Goal: Transaction & Acquisition: Obtain resource

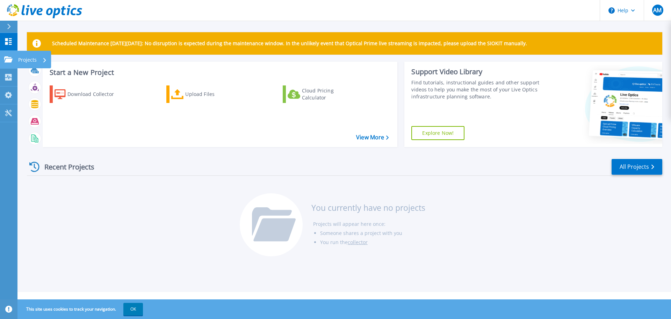
click at [4, 57] on link "Projects Projects" at bounding box center [8, 60] width 17 height 18
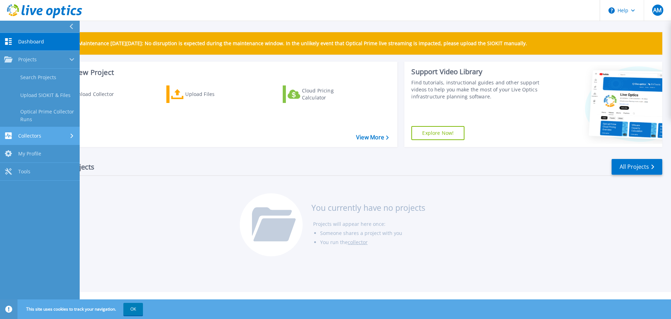
click at [55, 134] on div "Collectors" at bounding box center [39, 135] width 71 height 7
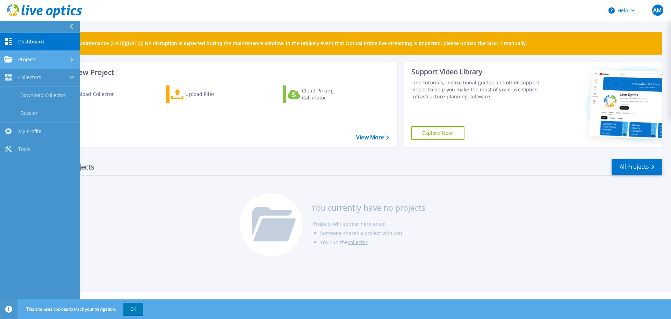
click at [60, 59] on div "Projects" at bounding box center [39, 59] width 71 height 6
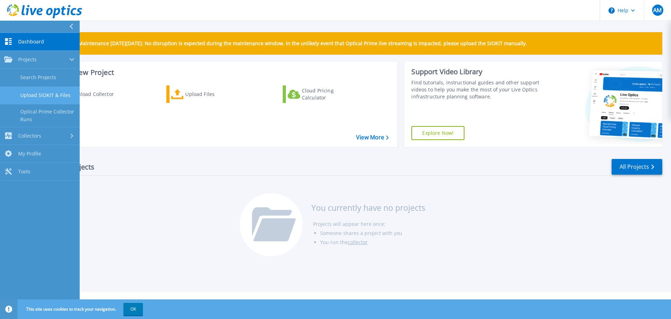
click at [52, 99] on link "Upload SIOKIT & Files" at bounding box center [40, 95] width 80 height 18
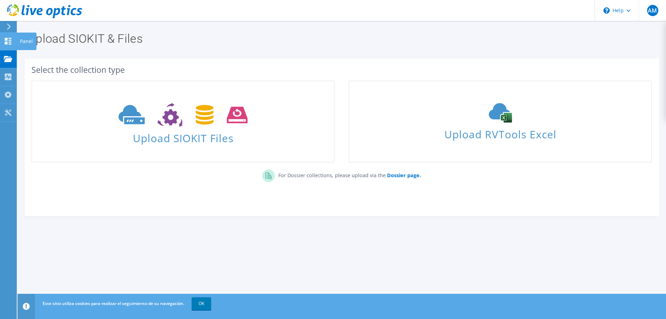
click at [5, 41] on icon at bounding box center [8, 41] width 8 height 7
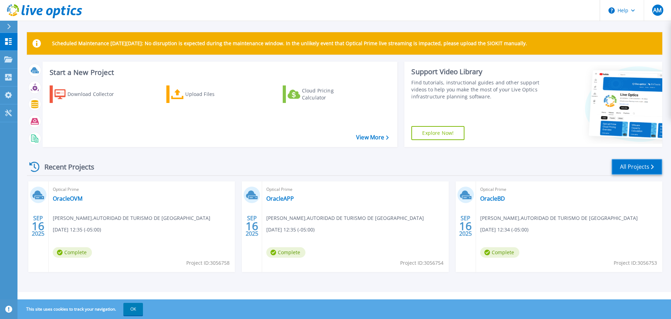
click at [636, 162] on link "All Projects" at bounding box center [637, 167] width 51 height 16
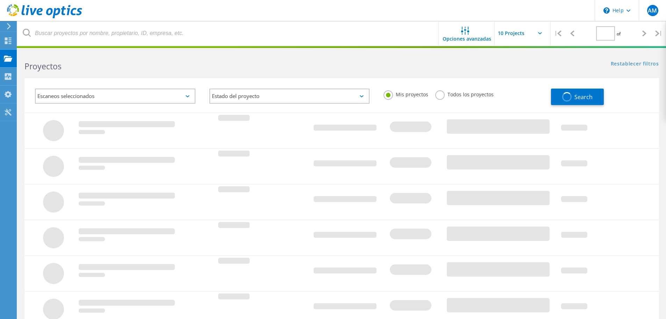
type input "1"
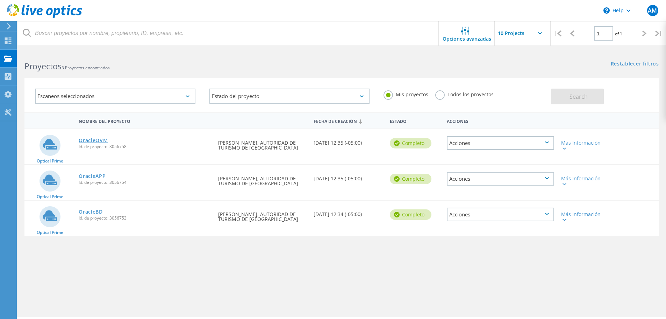
click at [97, 138] on link "OracleOVM" at bounding box center [93, 140] width 29 height 5
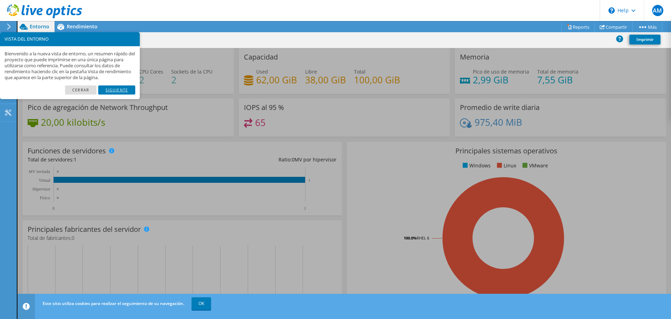
click at [116, 92] on link "Siguiente" at bounding box center [116, 89] width 37 height 9
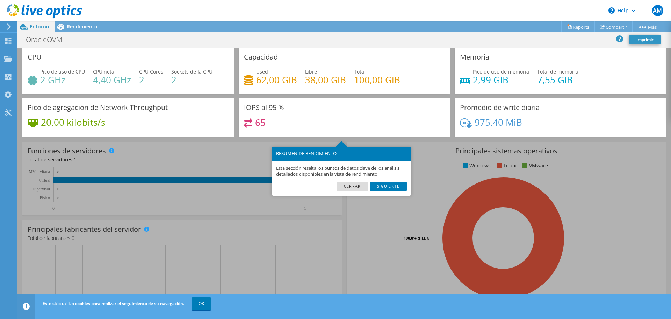
click at [384, 188] on link "Siguiente" at bounding box center [388, 185] width 37 height 9
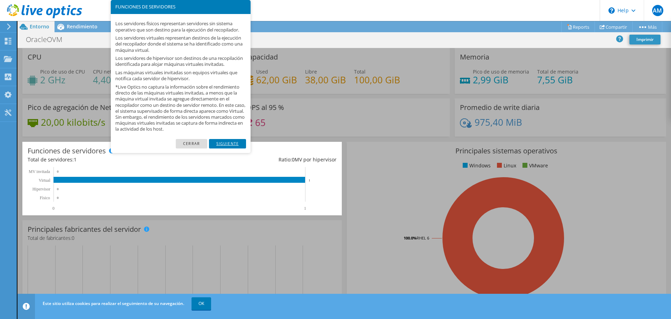
click at [233, 146] on link "Siguiente" at bounding box center [227, 143] width 37 height 9
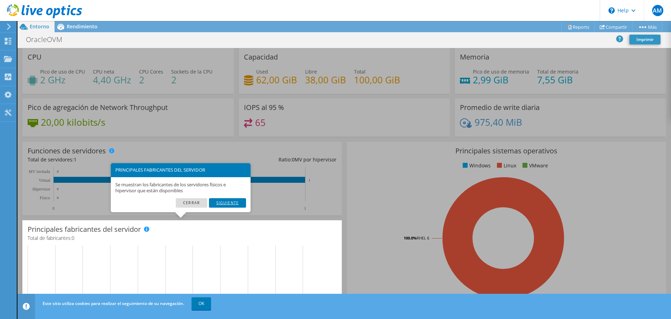
click at [232, 204] on link "Siguiente" at bounding box center [227, 202] width 37 height 9
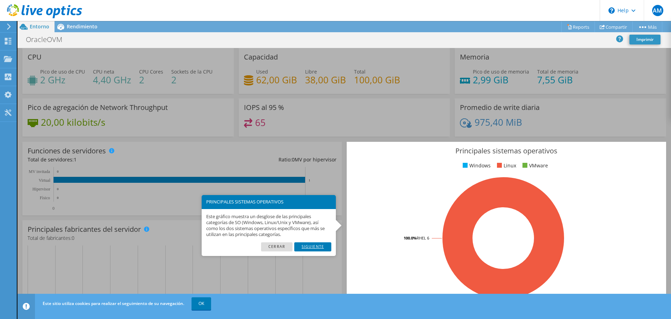
click at [319, 247] on link "Siguiente" at bounding box center [312, 246] width 37 height 9
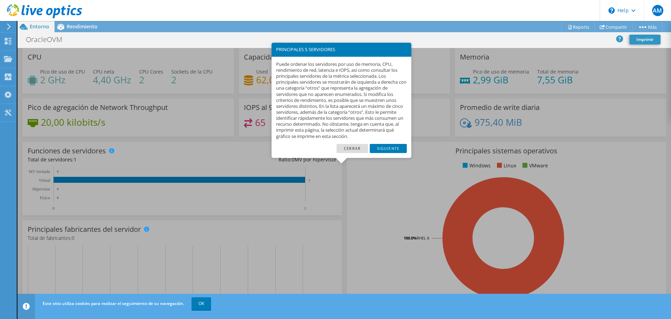
scroll to position [148, 0]
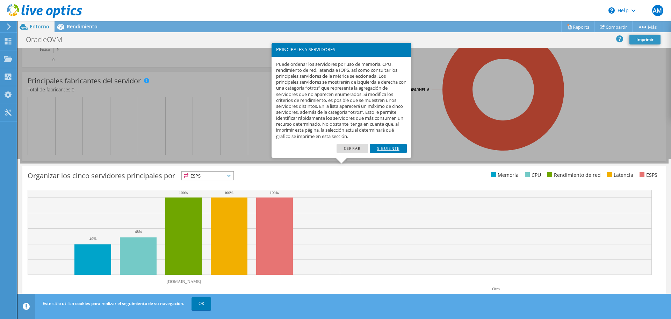
click at [383, 146] on link "Siguiente" at bounding box center [388, 148] width 37 height 9
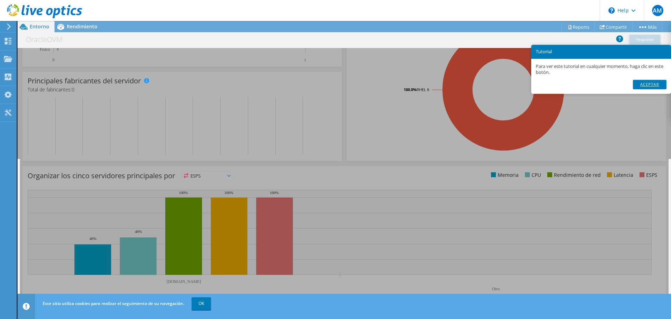
click at [649, 84] on link "Aceptar" at bounding box center [650, 84] width 34 height 9
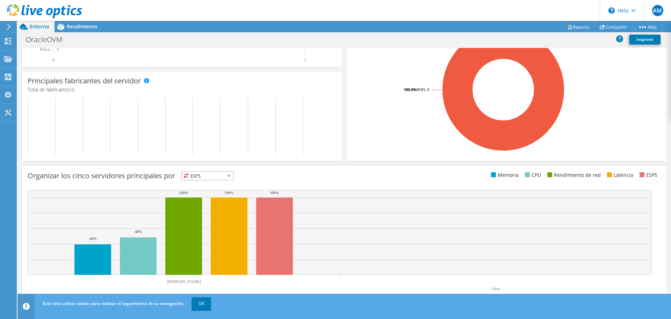
click at [640, 175] on span at bounding box center [642, 174] width 5 height 5
click at [648, 174] on li "ESPS" at bounding box center [648, 175] width 20 height 8
click at [640, 176] on span at bounding box center [642, 174] width 5 height 5
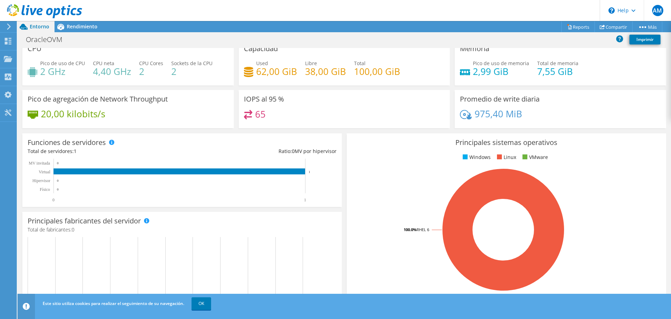
scroll to position [0, 0]
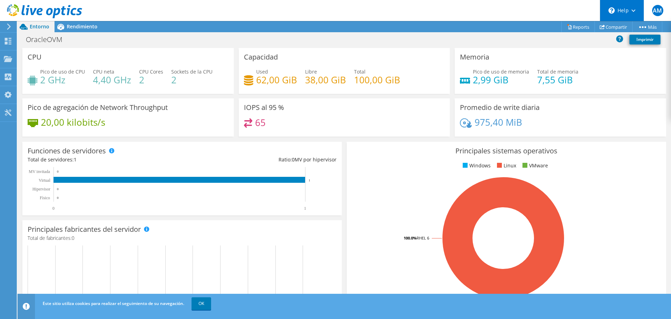
click at [628, 12] on div "\n Help" at bounding box center [622, 10] width 44 height 21
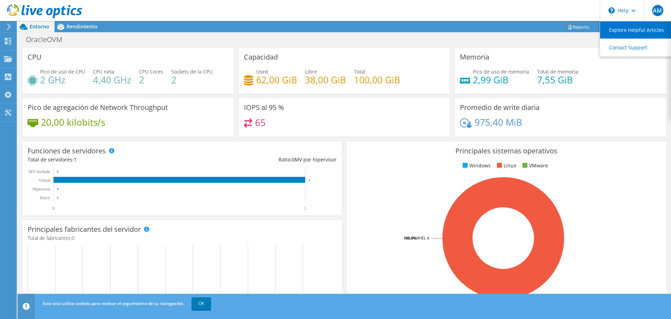
click at [628, 28] on link "Explore Helpful Articles" at bounding box center [639, 29] width 78 height 17
click at [533, 4] on header "AM Usuario final Andres Mowatt amowatt@atp.gob.pa AUTORIDAD DE TURISMO DE PANAM…" at bounding box center [335, 10] width 671 height 21
click at [582, 29] on link "Reports" at bounding box center [578, 26] width 34 height 11
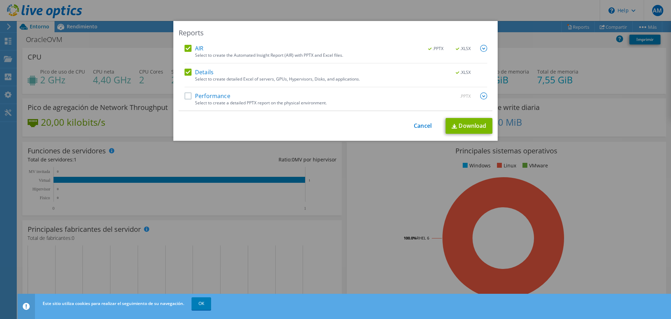
click at [481, 96] on img at bounding box center [483, 95] width 7 height 7
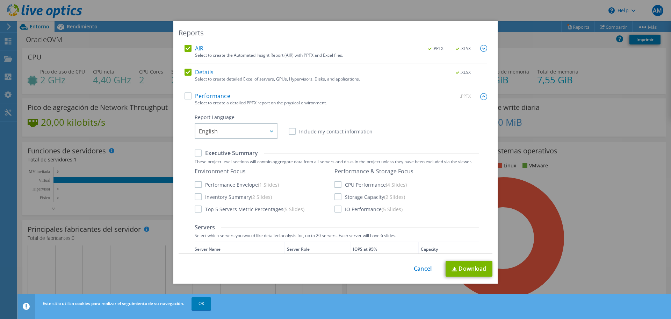
click at [185, 93] on label "Performance" at bounding box center [208, 95] width 46 height 7
click at [0, 0] on input "Performance" at bounding box center [0, 0] width 0 height 0
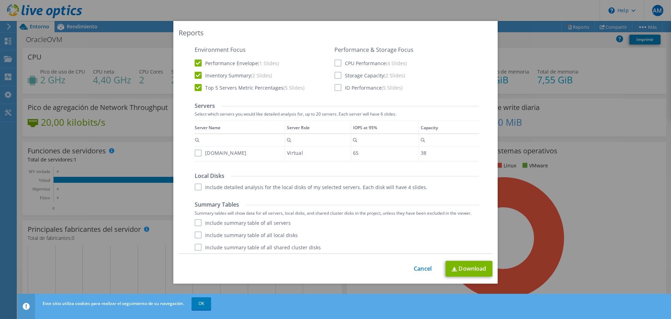
scroll to position [124, 0]
click at [195, 149] on label "ovmatp.atp.gob.pa" at bounding box center [221, 150] width 52 height 7
click at [0, 0] on input "ovmatp.atp.gob.pa" at bounding box center [0, 0] width 0 height 0
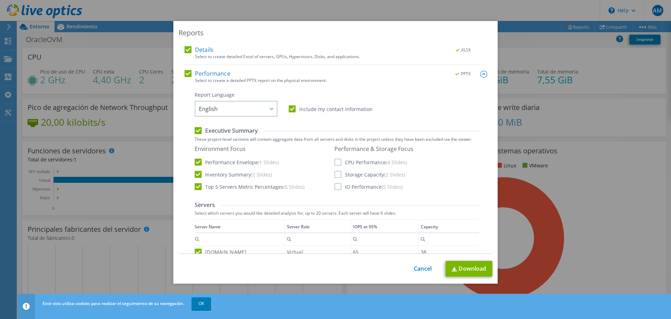
scroll to position [0, 0]
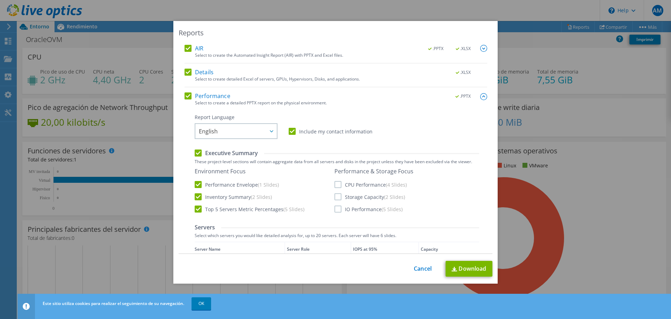
click at [335, 185] on label "CPU Performance (4 Slides)" at bounding box center [371, 184] width 72 height 7
click at [0, 0] on input "CPU Performance (4 Slides)" at bounding box center [0, 0] width 0 height 0
click at [339, 193] on label "Storage Capacity (2 Slides)" at bounding box center [370, 196] width 71 height 7
click at [0, 0] on input "Storage Capacity (2 Slides)" at bounding box center [0, 0] width 0 height 0
click at [337, 212] on label "IO Performance (5 Slides)" at bounding box center [369, 208] width 68 height 7
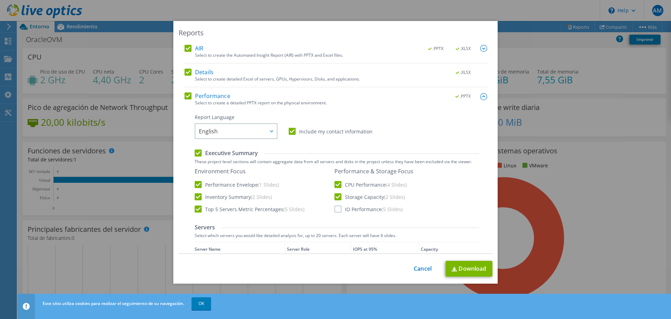
click at [0, 0] on input "IO Performance (5 Slides)" at bounding box center [0, 0] width 0 height 0
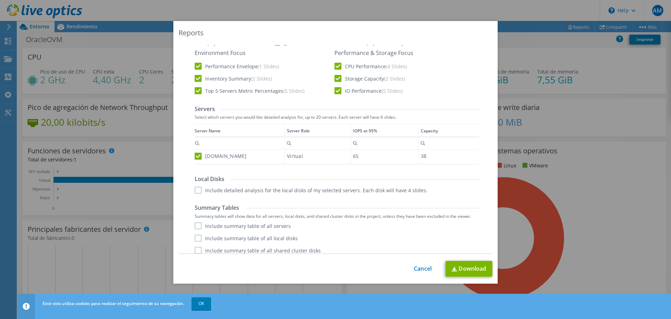
scroll to position [124, 0]
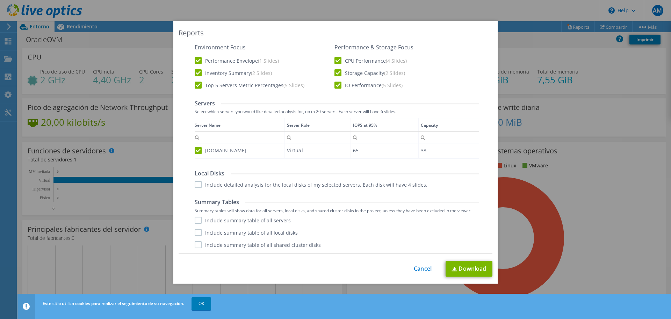
click at [355, 185] on label "Include detailed analysis for the local disks of my selected servers. Each disk…" at bounding box center [311, 184] width 233 height 7
click at [0, 0] on input "Include detailed analysis for the local disks of my selected servers. Each disk…" at bounding box center [0, 0] width 0 height 0
click at [281, 222] on label "Include summary table of all servers" at bounding box center [243, 219] width 96 height 7
click at [0, 0] on input "Include summary table of all servers" at bounding box center [0, 0] width 0 height 0
click at [279, 233] on label "Include summary table of all local disks" at bounding box center [246, 232] width 103 height 7
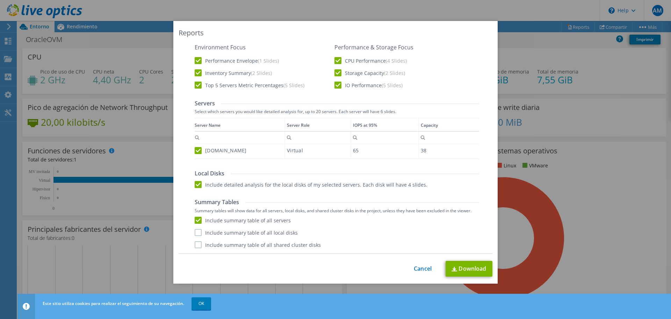
click at [0, 0] on input "Include summary table of all local disks" at bounding box center [0, 0] width 0 height 0
click at [289, 242] on label "Include summary table of all shared cluster disks" at bounding box center [258, 244] width 126 height 7
click at [0, 0] on input "Include summary table of all shared cluster disks" at bounding box center [0, 0] width 0 height 0
click at [468, 273] on link "Download" at bounding box center [469, 268] width 47 height 16
click at [417, 269] on link "Cancel" at bounding box center [423, 268] width 18 height 7
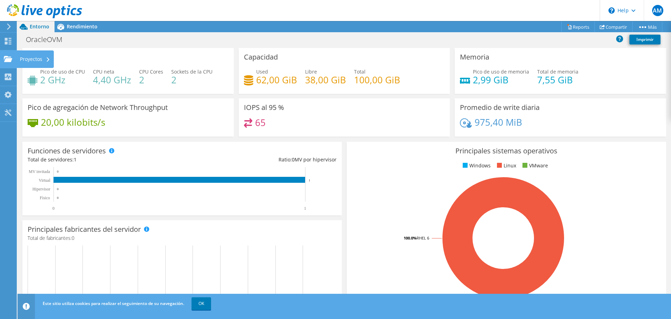
click at [8, 60] on use at bounding box center [8, 59] width 8 height 6
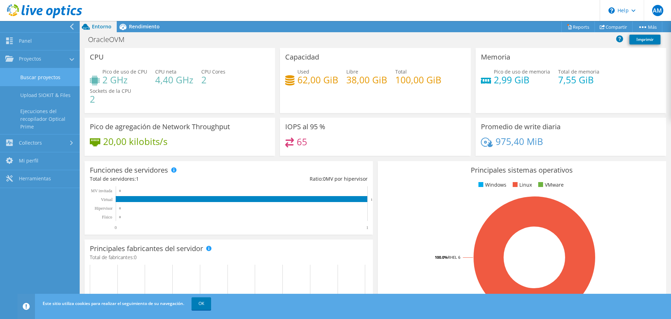
click at [58, 81] on link "Buscar proyectos" at bounding box center [40, 77] width 80 height 18
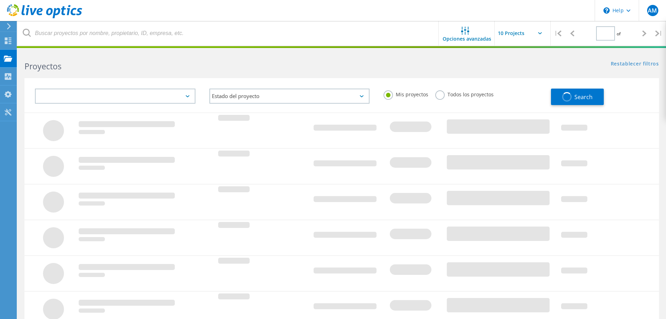
type input "1"
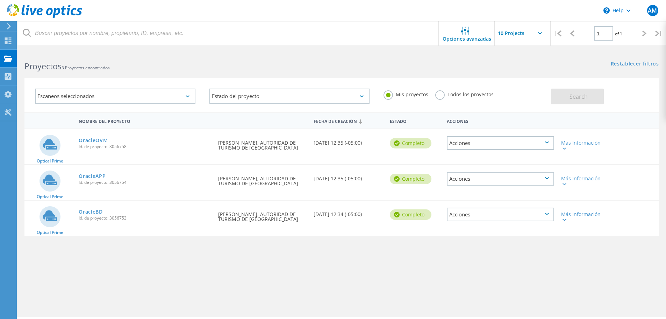
click at [168, 146] on span "Id. de proyecto: 3056758" at bounding box center [145, 146] width 133 height 4
click at [95, 213] on link "OracleBD" at bounding box center [91, 211] width 24 height 5
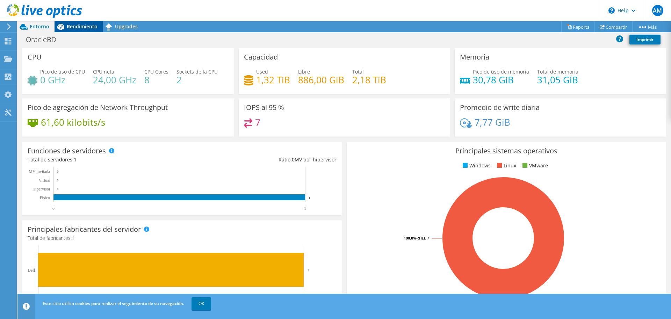
click at [85, 30] on div "Rendimiento" at bounding box center [79, 26] width 48 height 11
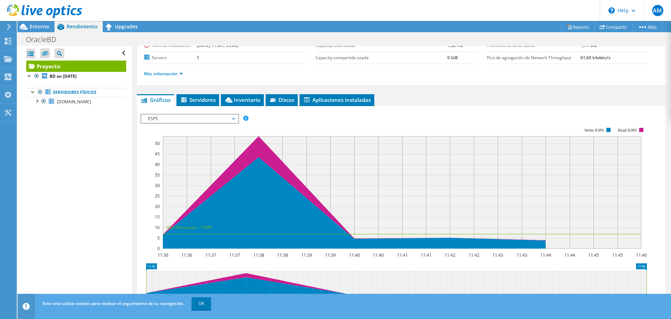
scroll to position [102, 0]
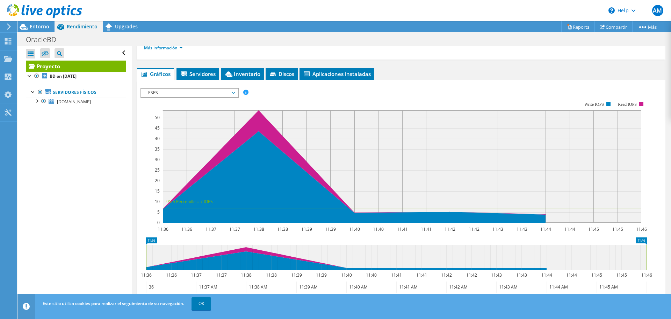
click at [223, 95] on span "ESPS" at bounding box center [190, 92] width 90 height 8
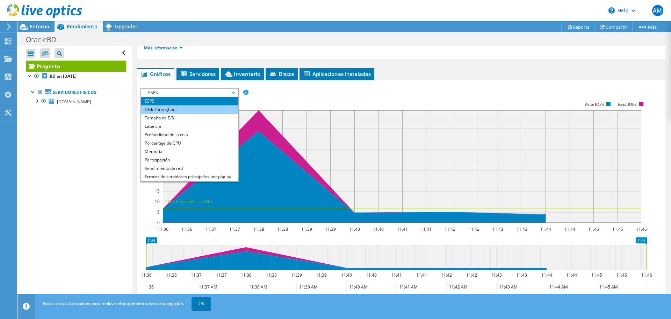
click at [205, 107] on li "Disk Throughput" at bounding box center [189, 109] width 97 height 8
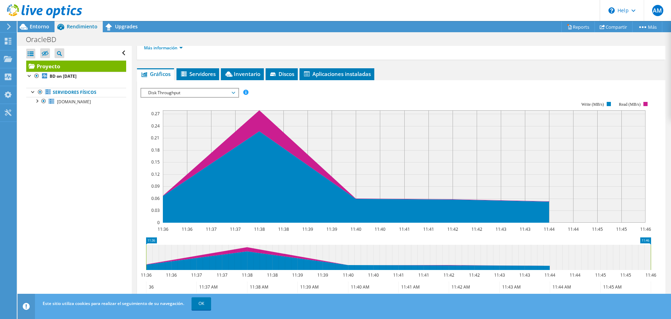
click at [228, 94] on span "Disk Throughput" at bounding box center [190, 92] width 90 height 8
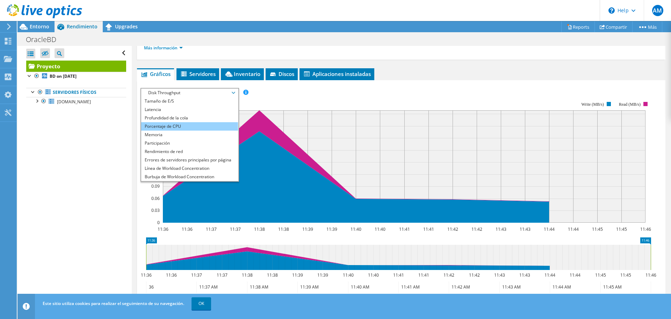
scroll to position [25, 0]
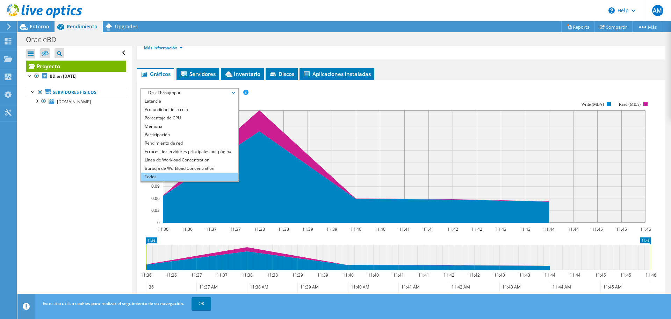
click at [172, 178] on li "Todos" at bounding box center [189, 176] width 97 height 8
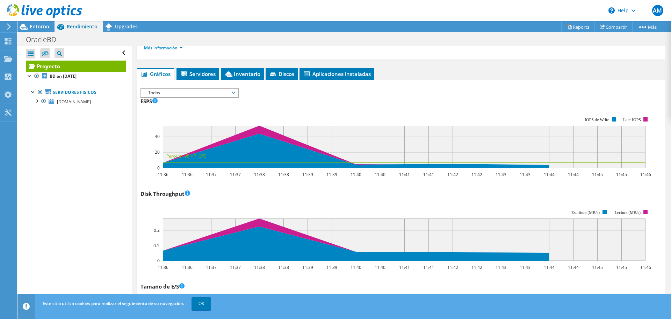
click at [225, 88] on span "Todos" at bounding box center [190, 92] width 90 height 8
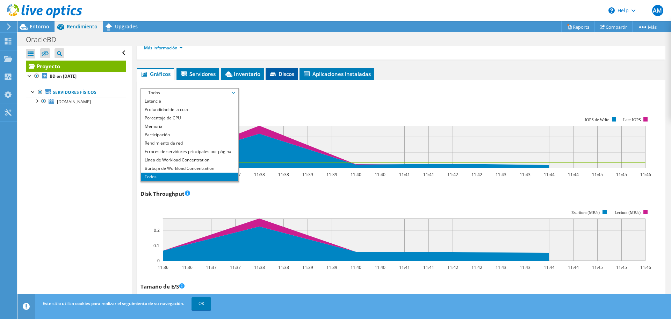
click at [298, 72] on li "Discos" at bounding box center [282, 74] width 32 height 12
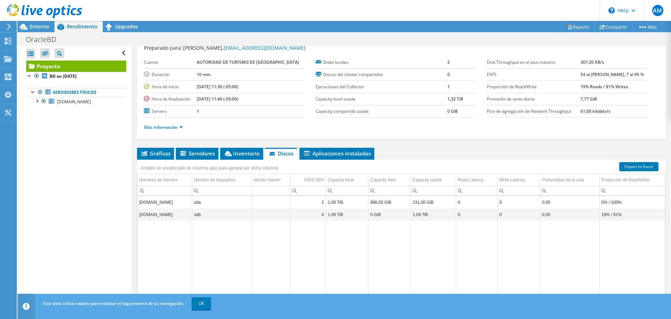
scroll to position [0, 0]
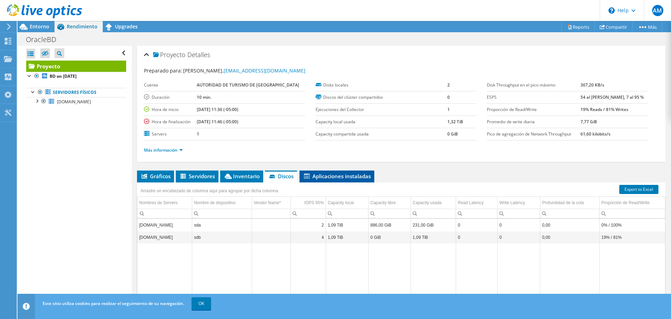
click at [323, 176] on span "Aplicaciones instaladas" at bounding box center [337, 175] width 68 height 7
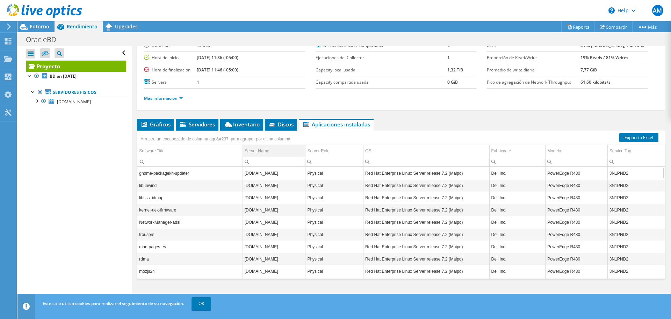
scroll to position [52, 0]
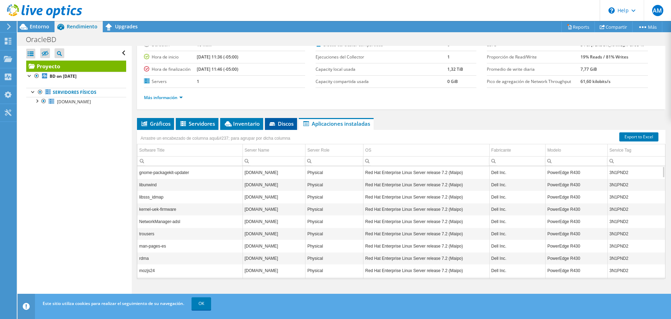
click at [288, 123] on span "Discos" at bounding box center [281, 123] width 25 height 7
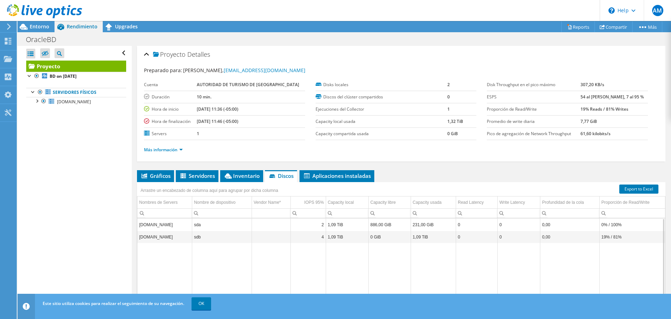
scroll to position [0, 0]
click at [237, 177] on span "Inventario" at bounding box center [242, 175] width 36 height 7
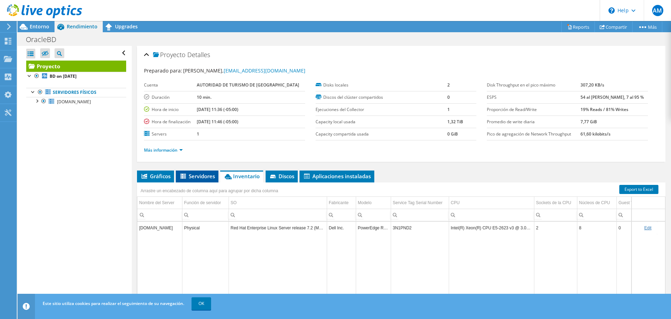
click at [199, 176] on span "Servidores" at bounding box center [197, 175] width 36 height 7
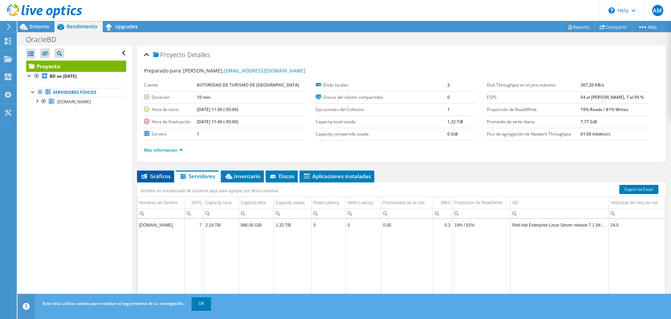
click at [152, 173] on span "Gráficos" at bounding box center [156, 175] width 30 height 7
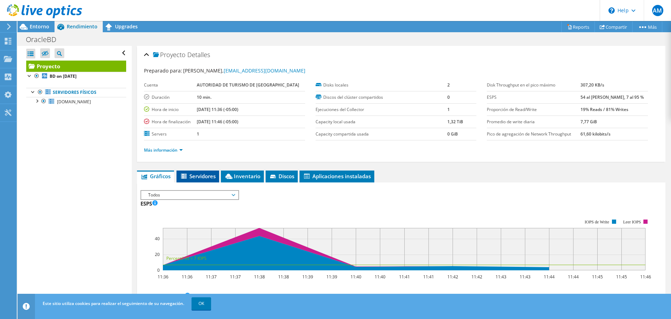
click at [191, 175] on span "Servidores" at bounding box center [198, 175] width 36 height 7
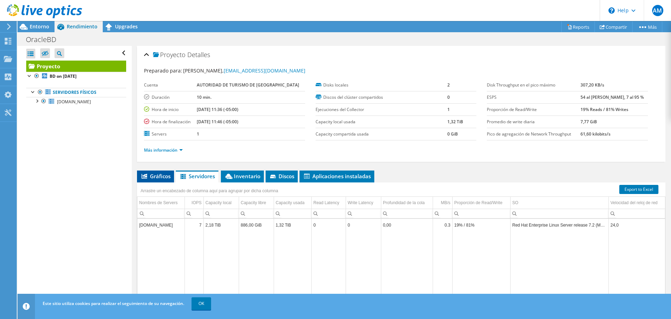
click at [161, 174] on span "Gráficos" at bounding box center [156, 175] width 30 height 7
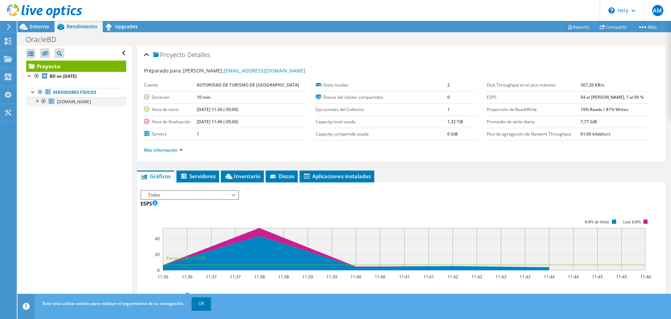
click at [37, 99] on div at bounding box center [36, 100] width 7 height 7
click at [47, 66] on link "Proyecto" at bounding box center [76, 65] width 100 height 11
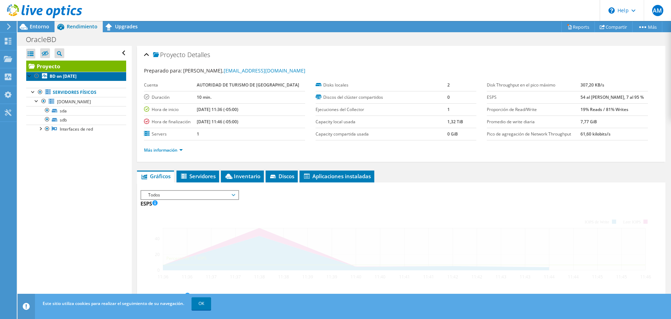
click at [56, 76] on b "BD on 9/16/2025" at bounding box center [63, 76] width 27 height 6
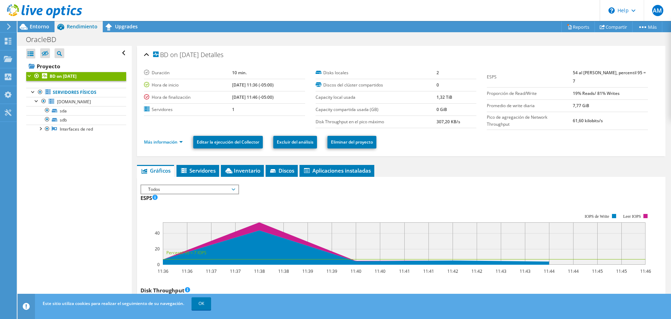
click at [38, 23] on div at bounding box center [41, 11] width 82 height 23
click at [41, 27] on span "Entorno" at bounding box center [40, 26] width 20 height 7
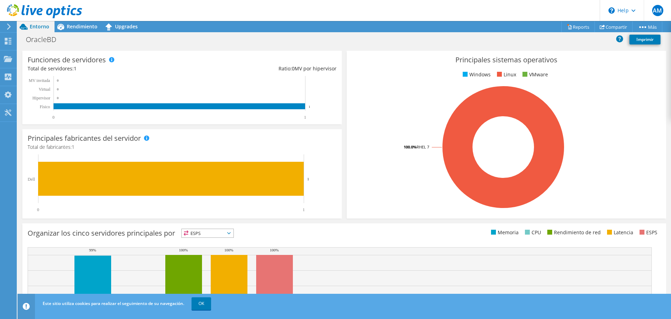
scroll to position [148, 0]
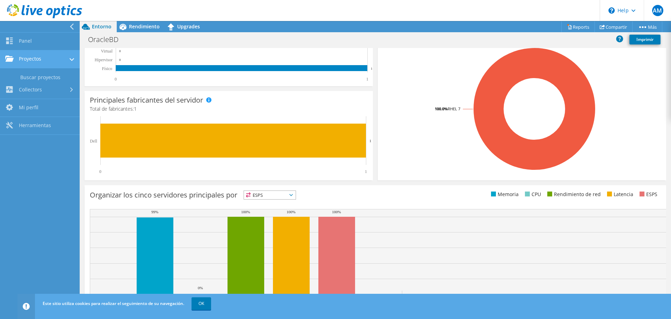
scroll to position [167, 0]
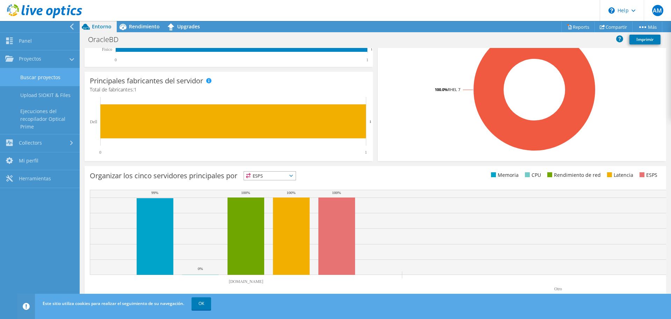
click at [51, 77] on link "Buscar proyectos" at bounding box center [40, 77] width 80 height 18
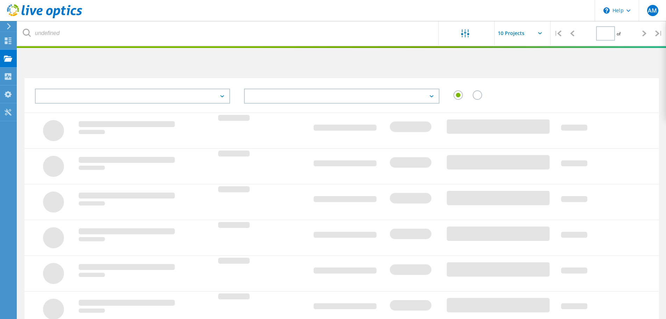
type input "1"
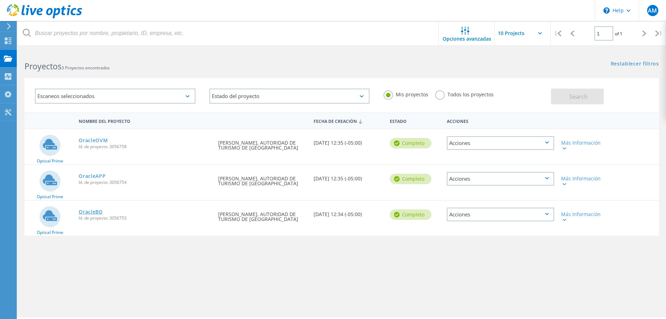
click at [89, 213] on link "OracleBD" at bounding box center [91, 211] width 24 height 5
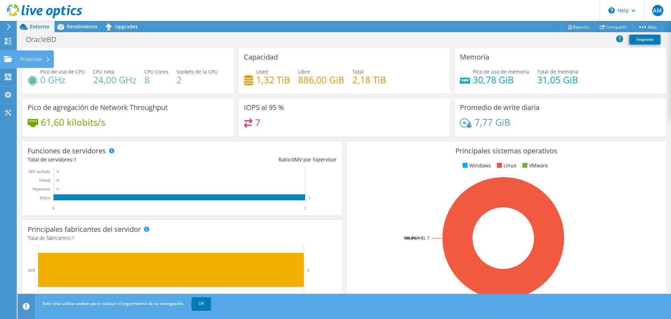
click at [42, 61] on div "Proyectos" at bounding box center [34, 58] width 37 height 17
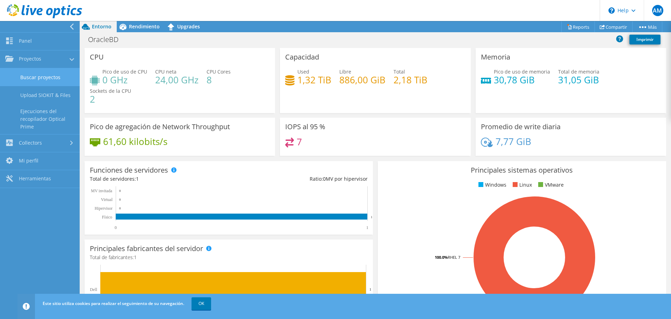
click at [54, 77] on link "Buscar proyectos" at bounding box center [40, 77] width 80 height 18
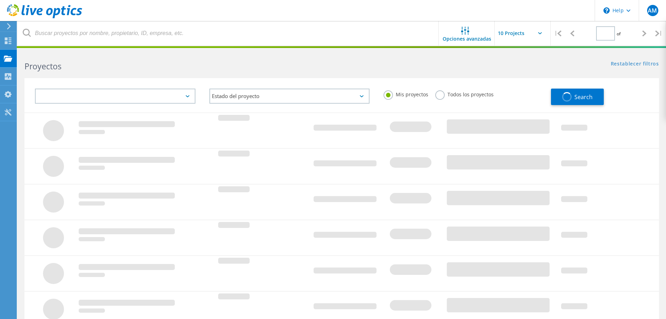
type input "1"
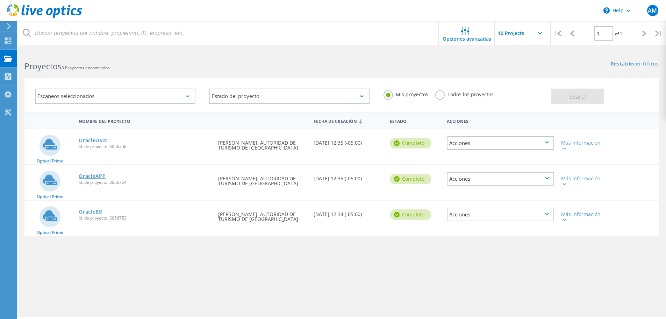
click at [98, 176] on link "OracleAPP" at bounding box center [92, 175] width 27 height 5
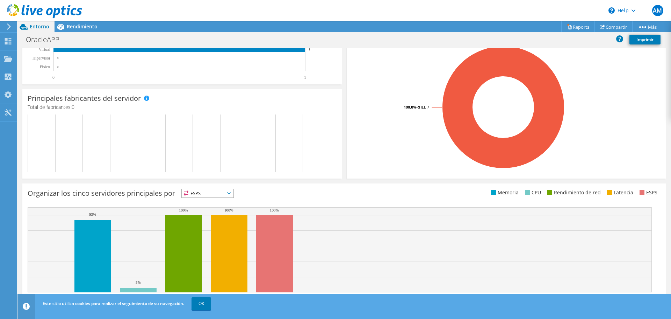
scroll to position [148, 0]
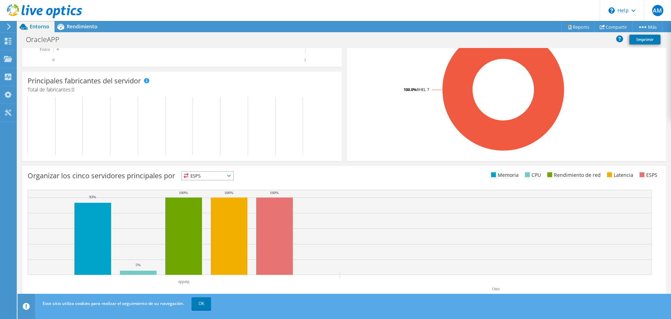
click at [224, 173] on span "ESPS" at bounding box center [208, 175] width 52 height 8
click at [219, 223] on li "Latencia" at bounding box center [208, 224] width 52 height 10
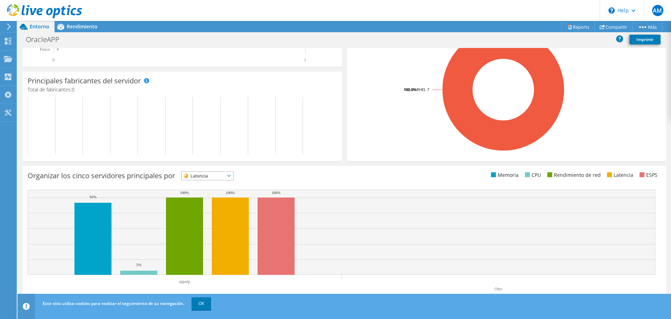
click at [234, 177] on span "Latencia" at bounding box center [208, 175] width 52 height 8
click at [227, 212] on li "Rendimiento de red" at bounding box center [208, 214] width 52 height 10
click at [239, 176] on span "Rendimiento de red" at bounding box center [211, 175] width 59 height 8
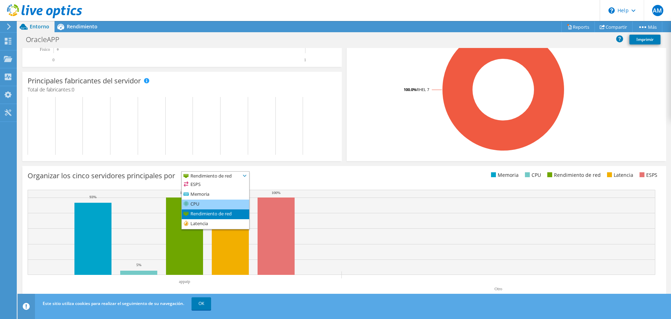
click at [214, 202] on li "CPU" at bounding box center [215, 204] width 67 height 10
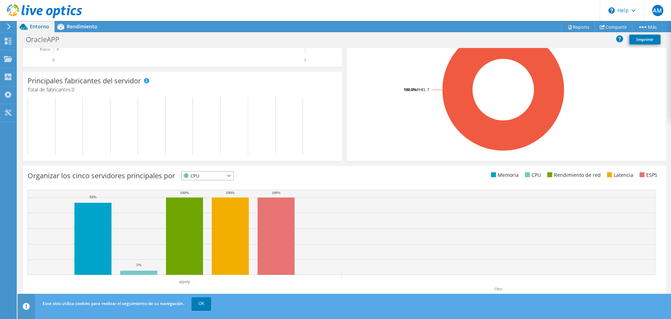
click at [234, 177] on span "CPU" at bounding box center [208, 175] width 52 height 8
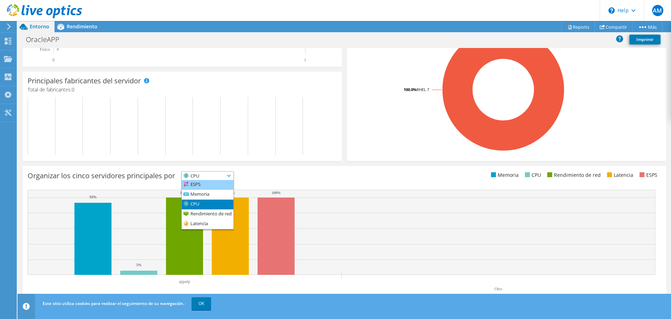
click at [219, 185] on li "ESPS" at bounding box center [208, 185] width 52 height 10
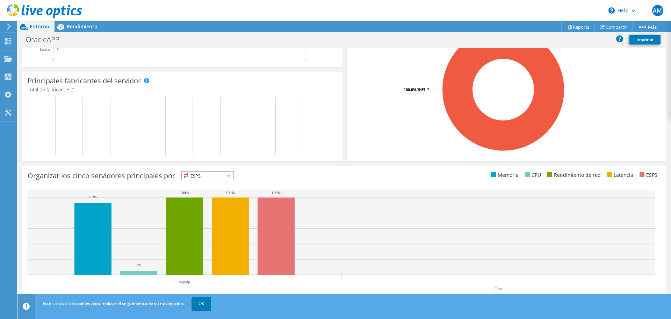
click at [209, 313] on header "Este sitio utiliza cookies para realizar el seguimiento de su navegación. OK" at bounding box center [354, 305] width 675 height 25
click at [202, 306] on link "OK" at bounding box center [202, 303] width 20 height 13
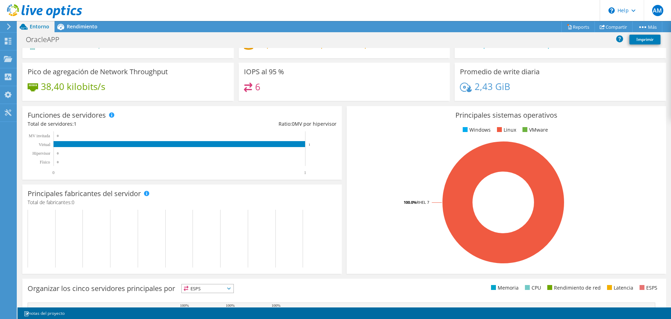
scroll to position [0, 0]
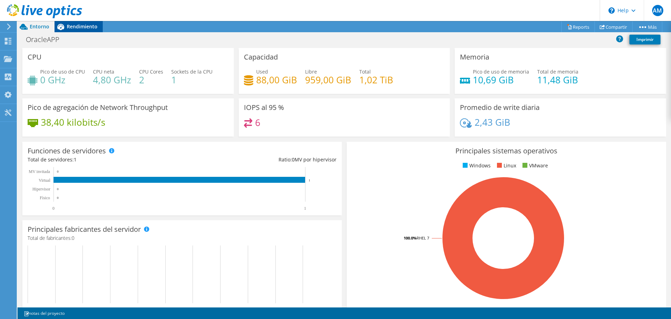
click at [83, 27] on span "Rendimiento" at bounding box center [82, 26] width 31 height 7
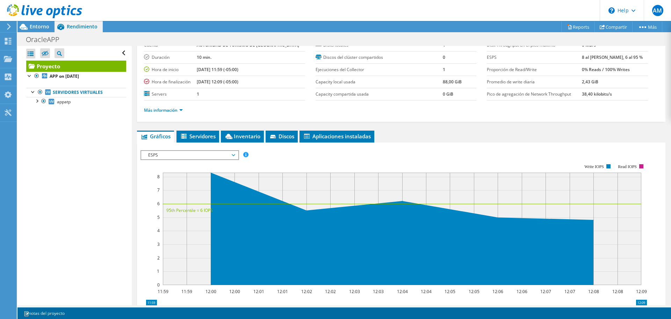
scroll to position [70, 0]
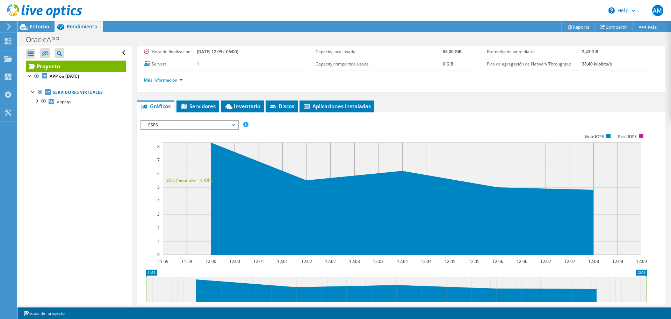
click at [170, 79] on link "Más información" at bounding box center [163, 80] width 39 height 6
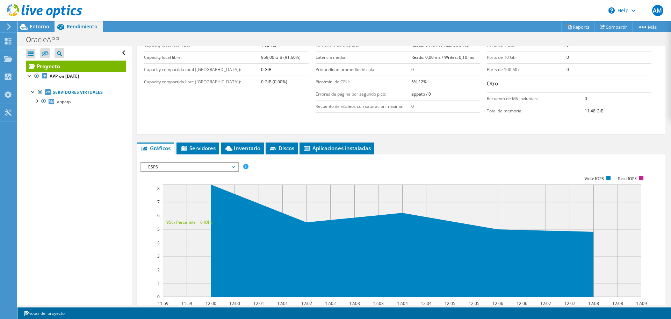
scroll to position [140, 0]
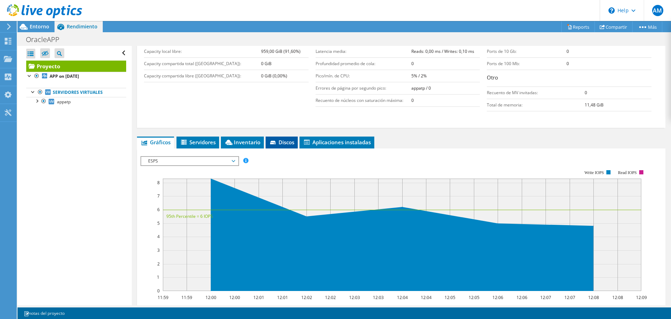
click at [289, 142] on span "Discos" at bounding box center [281, 141] width 25 height 7
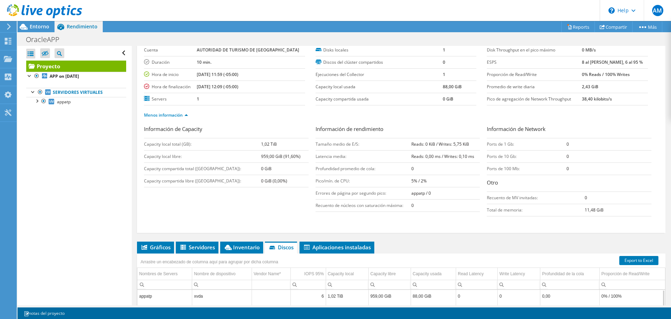
scroll to position [0, 0]
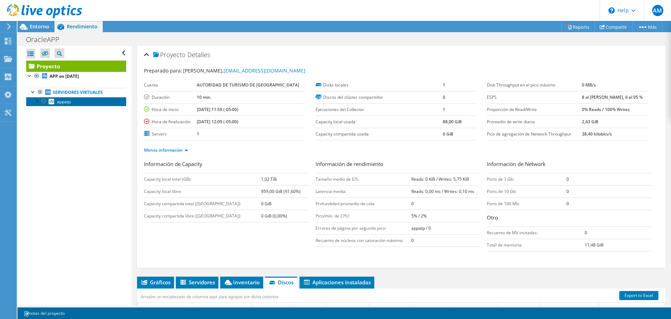
click at [66, 101] on span "appatp" at bounding box center [64, 102] width 14 height 6
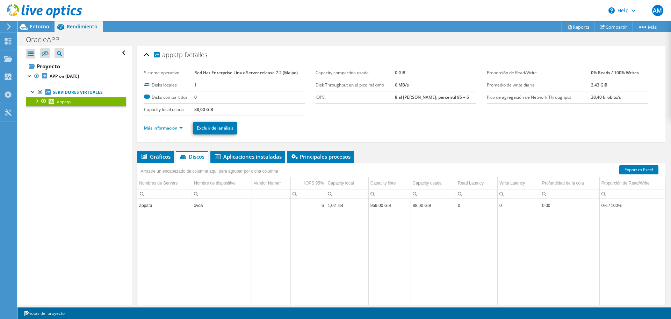
click at [36, 100] on div at bounding box center [36, 100] width 7 height 7
click at [77, 121] on link "Interfaces de red" at bounding box center [76, 119] width 100 height 9
click at [81, 120] on link "Interfaces de red" at bounding box center [76, 119] width 100 height 9
click at [89, 108] on link "xvda" at bounding box center [76, 110] width 100 height 9
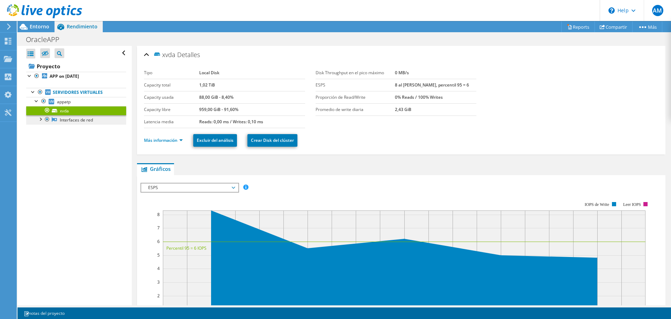
click at [87, 122] on link "Interfaces de red" at bounding box center [76, 119] width 100 height 9
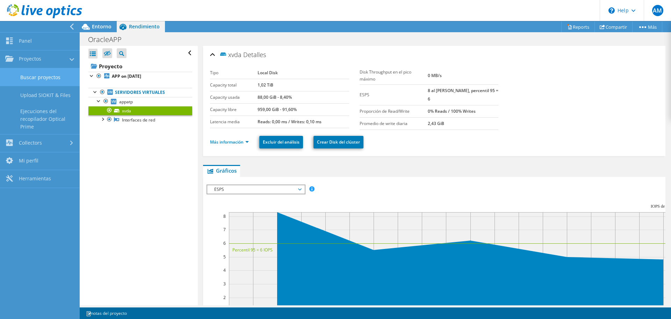
click at [37, 77] on link "Buscar proyectos" at bounding box center [40, 77] width 80 height 18
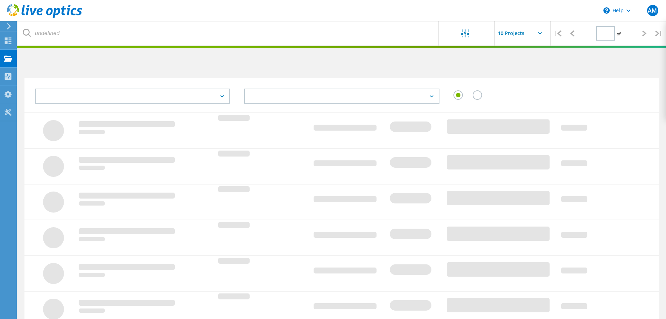
type input "1"
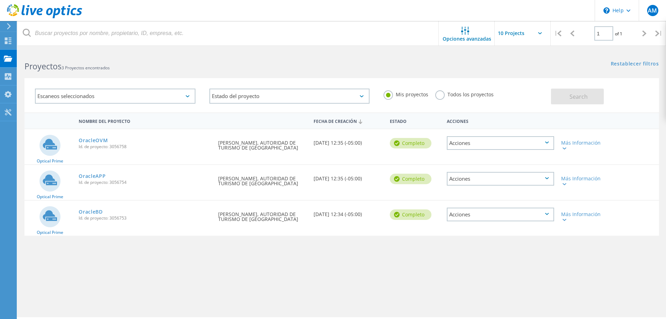
click at [528, 141] on div "Acciones" at bounding box center [500, 143] width 107 height 14
click at [312, 243] on div "Nombre del proyecto Fecha de creación Estado Acciones Optical Prime OracleOVM I…" at bounding box center [341, 203] width 635 height 182
click at [10, 43] on use at bounding box center [8, 40] width 7 height 7
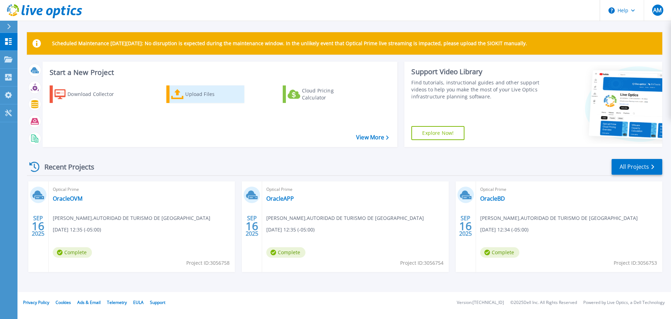
click at [183, 97] on icon at bounding box center [177, 94] width 13 height 10
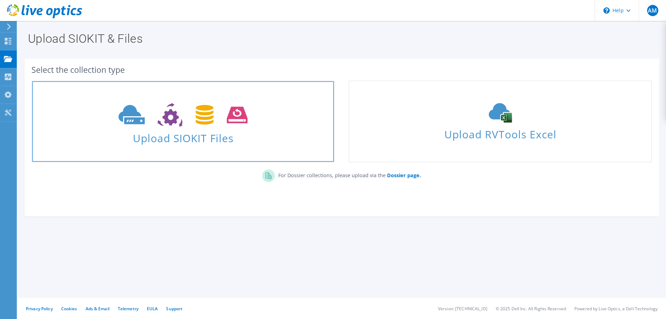
click at [193, 115] on icon at bounding box center [183, 115] width 129 height 24
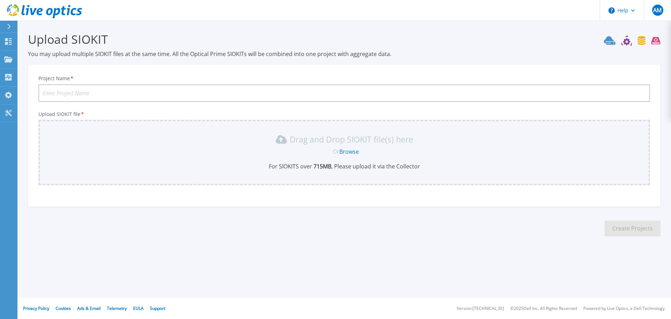
click at [95, 93] on input "Project Name *" at bounding box center [344, 92] width 612 height 17
click at [62, 89] on input "OraclePlatform" at bounding box center [344, 92] width 612 height 17
click at [60, 90] on input "OraclePlatform" at bounding box center [344, 92] width 612 height 17
click at [75, 94] on input "Oracle Platform" at bounding box center [344, 92] width 612 height 17
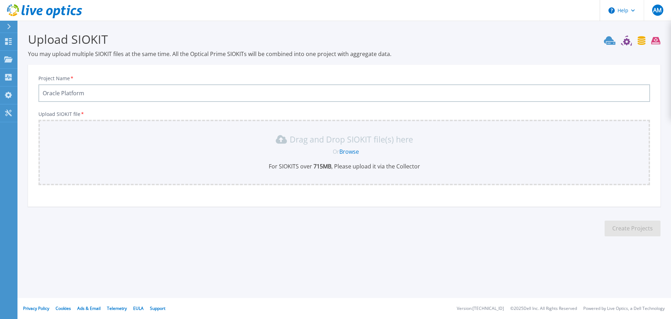
click at [76, 94] on input "Oracle Platform" at bounding box center [344, 92] width 612 height 17
click at [96, 91] on input "Oracle Platform" at bounding box center [344, 92] width 612 height 17
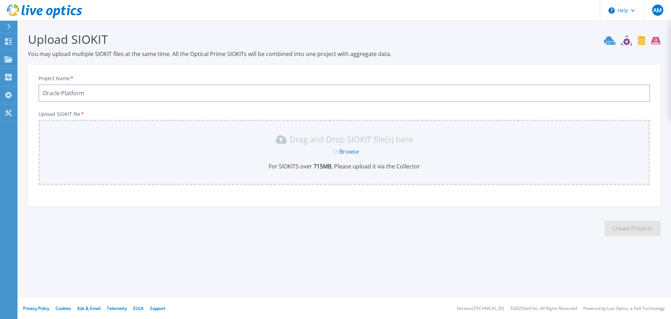
click at [71, 91] on input "Oracle Platform" at bounding box center [344, 92] width 612 height 17
click at [82, 91] on input "Oracle Platform" at bounding box center [344, 92] width 612 height 17
click at [59, 92] on input "Oracle Platform" at bounding box center [344, 92] width 612 height 17
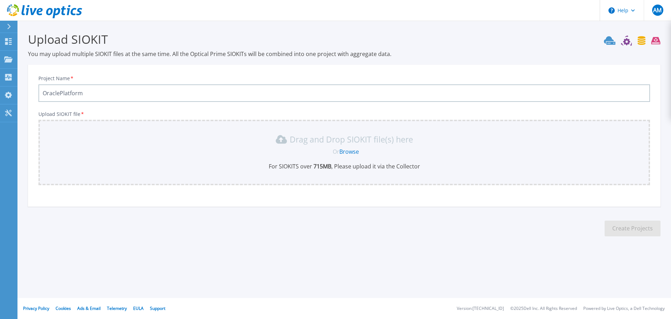
drag, startPoint x: 139, startPoint y: 89, endPoint x: 134, endPoint y: 97, distance: 9.4
click at [140, 89] on input "OraclePlatform" at bounding box center [344, 92] width 612 height 17
type input "OraclePlatform"
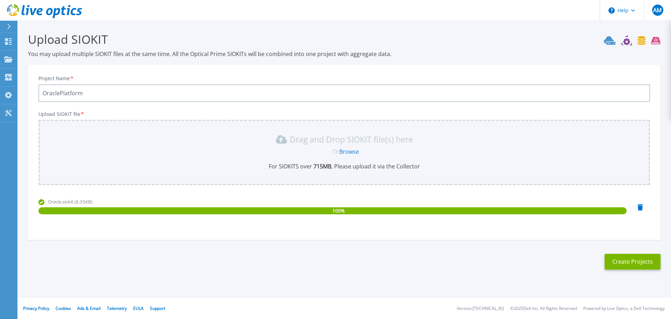
click at [73, 93] on input "OraclePlatform" at bounding box center [344, 92] width 612 height 17
click at [637, 265] on button "Create Projects" at bounding box center [633, 261] width 56 height 16
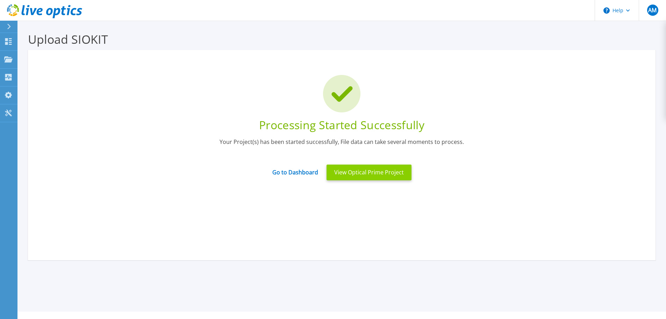
click at [399, 176] on button "View Optical Prime Project" at bounding box center [369, 172] width 85 height 16
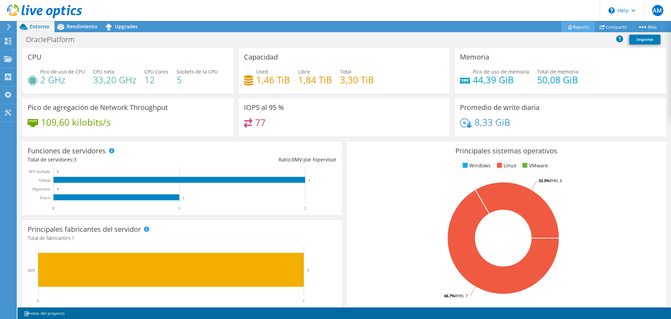
click at [579, 27] on link "Reports" at bounding box center [578, 26] width 34 height 11
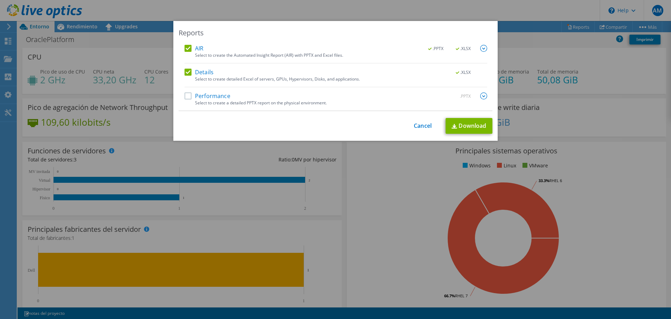
click at [189, 98] on label "Performance" at bounding box center [208, 95] width 46 height 7
click at [0, 0] on input "Performance" at bounding box center [0, 0] width 0 height 0
click at [484, 95] on img at bounding box center [483, 95] width 7 height 7
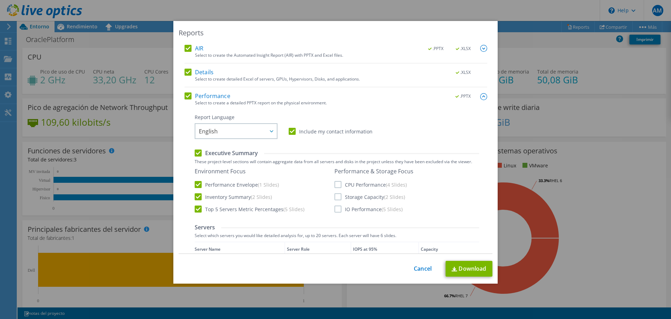
click at [335, 185] on label "CPU Performance (4 Slides)" at bounding box center [371, 184] width 72 height 7
click at [0, 0] on input "CPU Performance (4 Slides)" at bounding box center [0, 0] width 0 height 0
click at [335, 197] on label "Storage Capacity (2 Slides)" at bounding box center [370, 196] width 71 height 7
click at [0, 0] on input "Storage Capacity (2 Slides)" at bounding box center [0, 0] width 0 height 0
click at [335, 209] on label "IO Performance (5 Slides)" at bounding box center [369, 208] width 68 height 7
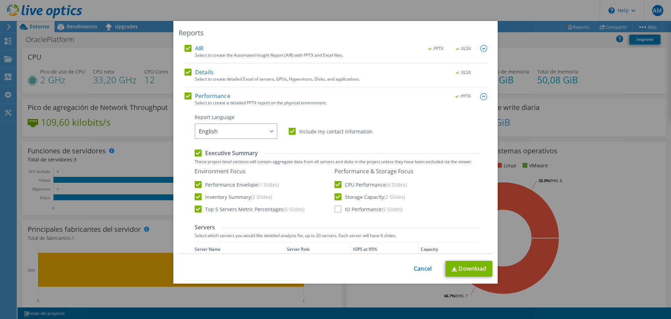
click at [0, 0] on input "IO Performance (5 Slides)" at bounding box center [0, 0] width 0 height 0
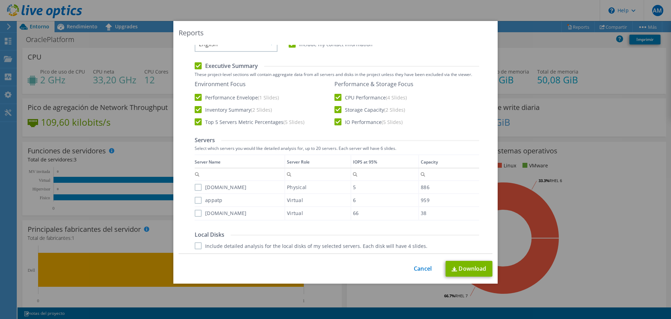
scroll to position [148, 0]
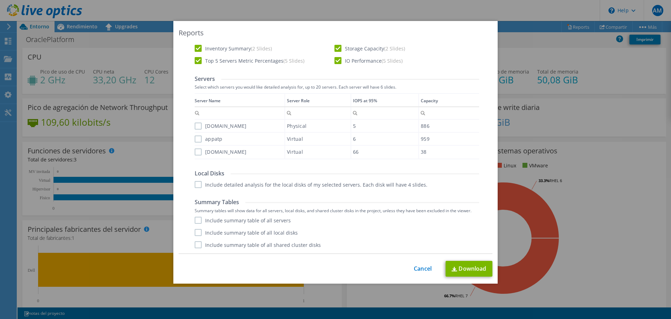
click at [195, 125] on label "[DOMAIN_NAME]" at bounding box center [221, 125] width 52 height 7
click at [0, 0] on input "[DOMAIN_NAME]" at bounding box center [0, 0] width 0 height 0
drag, startPoint x: 197, startPoint y: 138, endPoint x: 197, endPoint y: 143, distance: 5.6
click at [197, 138] on label "appatp" at bounding box center [209, 138] width 28 height 7
click at [0, 0] on input "appatp" at bounding box center [0, 0] width 0 height 0
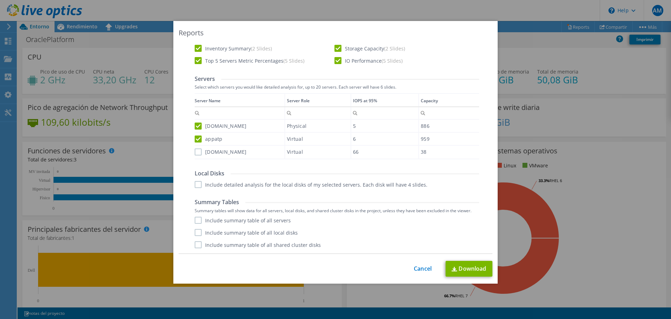
click at [197, 152] on label "[DOMAIN_NAME]" at bounding box center [221, 151] width 52 height 7
click at [0, 0] on input "[DOMAIN_NAME]" at bounding box center [0, 0] width 0 height 0
click at [198, 182] on label "Include detailed analysis for the local disks of my selected servers. Each disk…" at bounding box center [311, 184] width 233 height 7
click at [0, 0] on input "Include detailed analysis for the local disks of my selected servers. Each disk…" at bounding box center [0, 0] width 0 height 0
click at [195, 220] on label "Include summary table of all servers" at bounding box center [243, 219] width 96 height 7
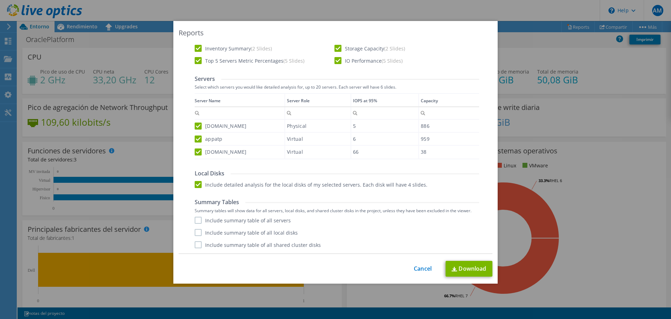
click at [0, 0] on input "Include summary table of all servers" at bounding box center [0, 0] width 0 height 0
drag, startPoint x: 198, startPoint y: 231, endPoint x: 196, endPoint y: 235, distance: 3.9
click at [198, 231] on label "Include summary table of all local disks" at bounding box center [246, 232] width 103 height 7
click at [0, 0] on input "Include summary table of all local disks" at bounding box center [0, 0] width 0 height 0
click at [195, 243] on label "Include summary table of all shared cluster disks" at bounding box center [258, 244] width 126 height 7
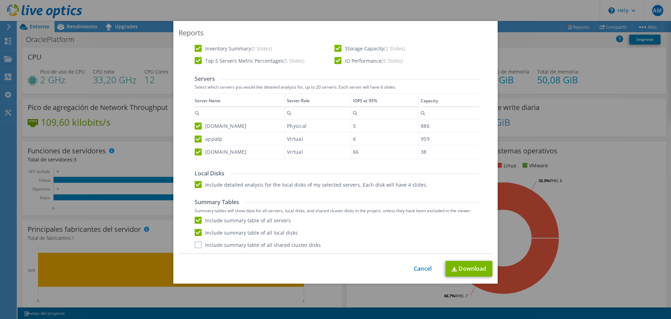
click at [0, 0] on input "Include summary table of all shared cluster disks" at bounding box center [0, 0] width 0 height 0
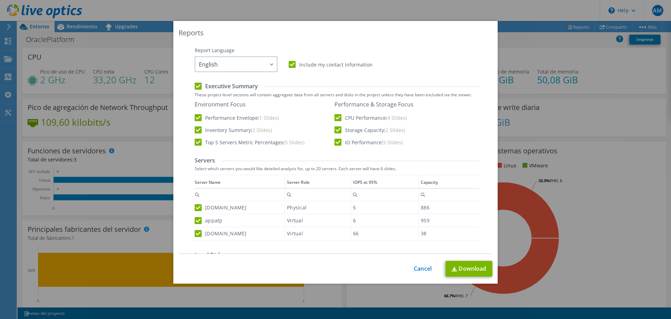
scroll to position [0, 0]
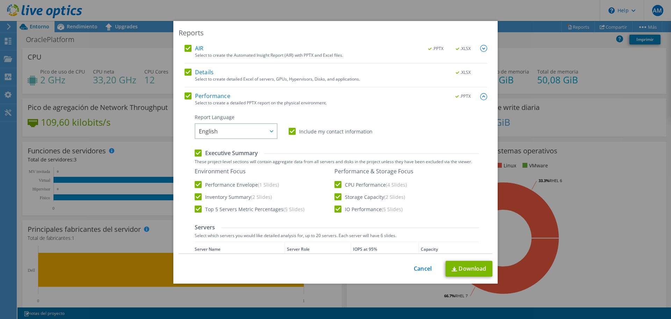
click at [480, 49] on img at bounding box center [483, 48] width 7 height 7
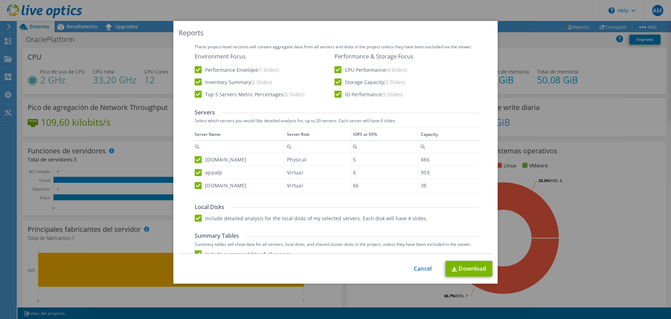
scroll to position [165, 0]
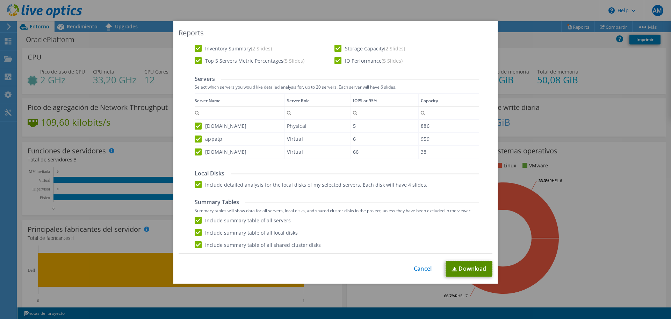
click at [460, 268] on link "Download" at bounding box center [469, 268] width 47 height 16
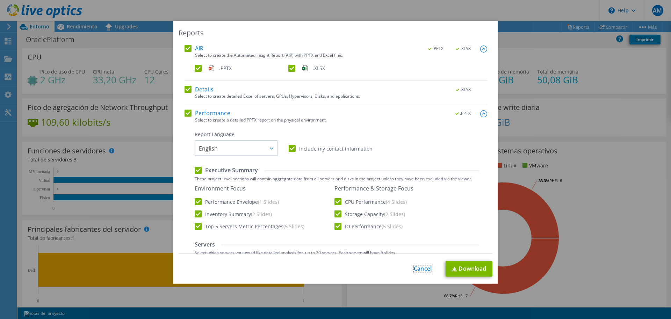
click at [420, 267] on link "Cancel" at bounding box center [423, 268] width 18 height 7
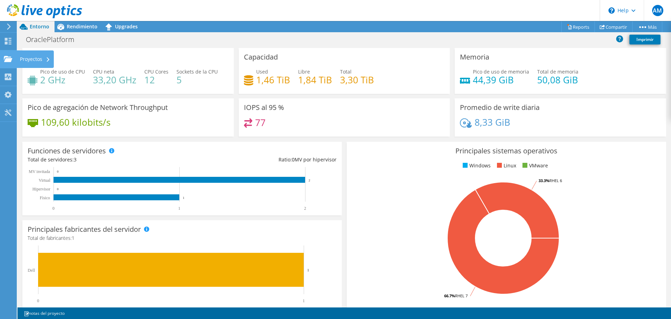
click at [12, 59] on use at bounding box center [8, 59] width 8 height 6
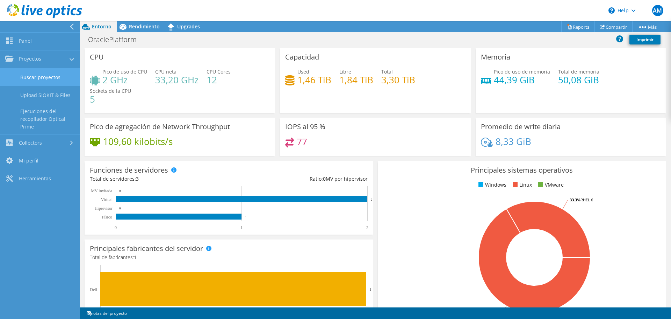
click at [56, 80] on link "Buscar proyectos" at bounding box center [40, 77] width 80 height 18
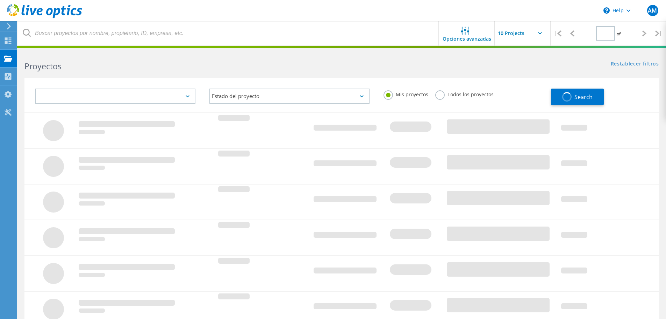
type input "1"
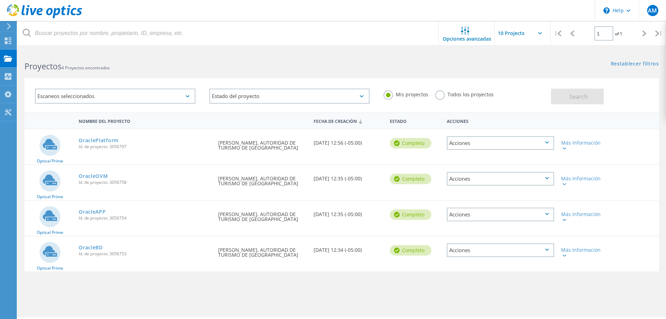
click at [549, 181] on div "Acciones" at bounding box center [500, 179] width 107 height 14
click at [508, 198] on div "Eliminar" at bounding box center [501, 194] width 106 height 11
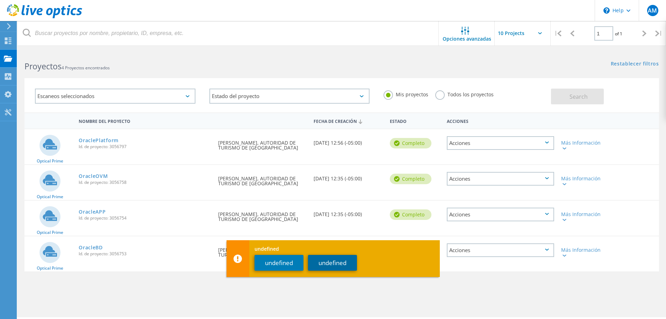
click at [323, 267] on button "undefined" at bounding box center [332, 263] width 49 height 16
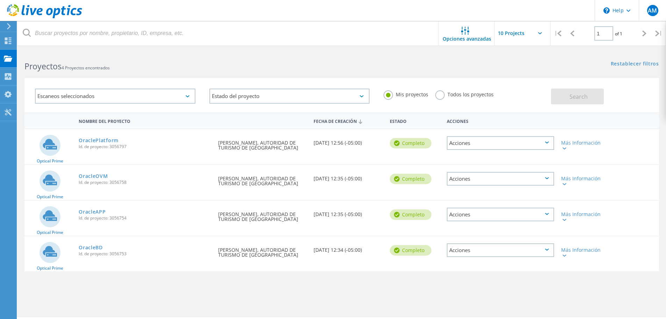
click at [548, 215] on icon at bounding box center [547, 214] width 4 height 2
click at [479, 231] on div "Eliminar" at bounding box center [501, 230] width 106 height 11
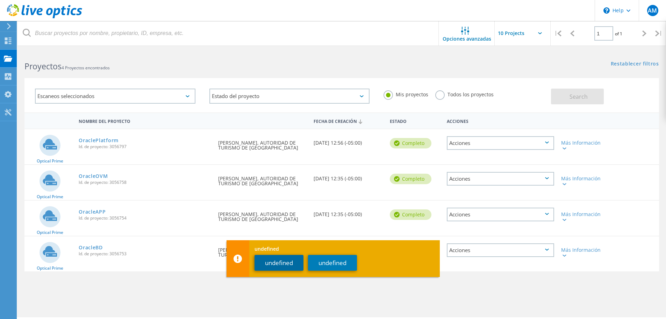
click at [274, 260] on button "undefined" at bounding box center [279, 263] width 49 height 16
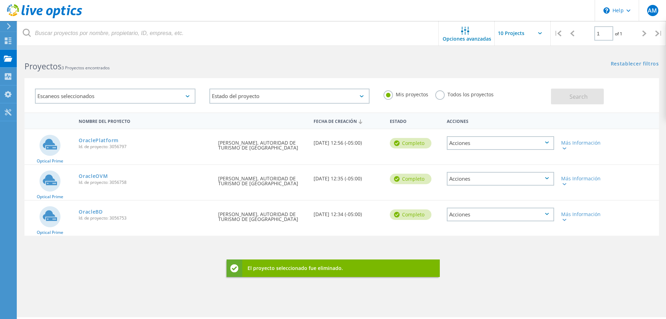
click at [549, 212] on div "Acciones" at bounding box center [500, 214] width 107 height 14
click at [455, 230] on icon at bounding box center [453, 231] width 6 height 6
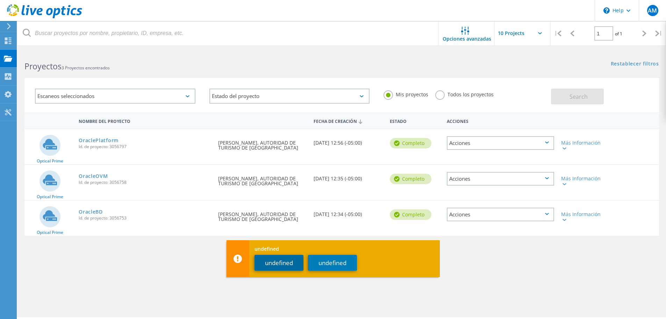
click at [285, 262] on button "undefined" at bounding box center [279, 263] width 49 height 16
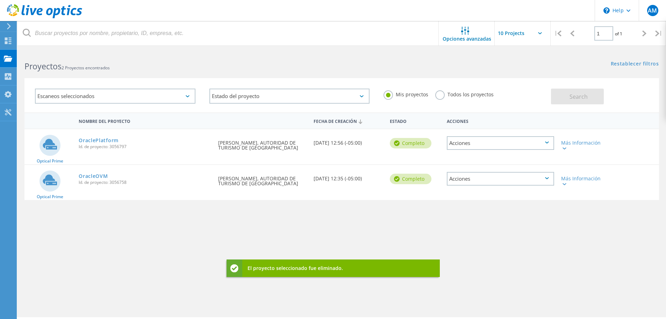
click at [548, 178] on icon at bounding box center [547, 178] width 4 height 2
click at [463, 198] on div "Eliminar" at bounding box center [501, 194] width 106 height 11
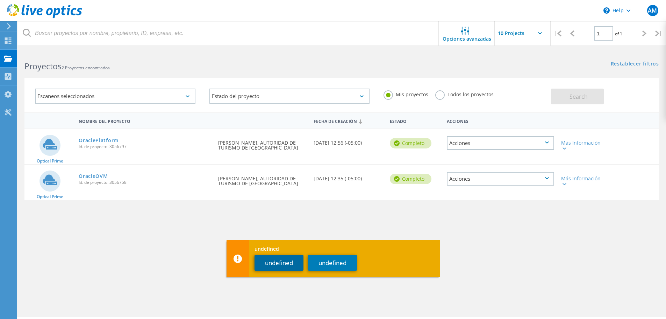
click at [276, 263] on button "undefined" at bounding box center [279, 263] width 49 height 16
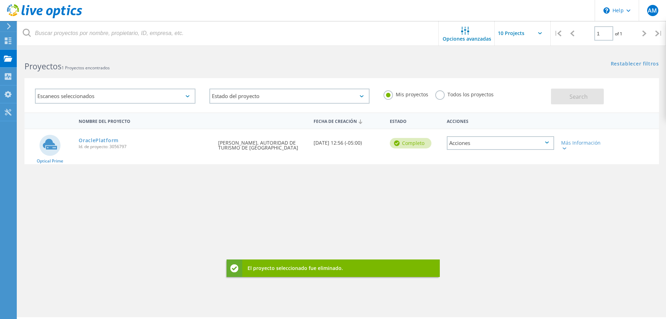
click at [410, 216] on div "Nombre del proyecto Fecha de creación Estado Acciones Optical Prime OraclePlatf…" at bounding box center [341, 203] width 635 height 182
click at [111, 142] on link "OraclePlatform" at bounding box center [99, 140] width 40 height 5
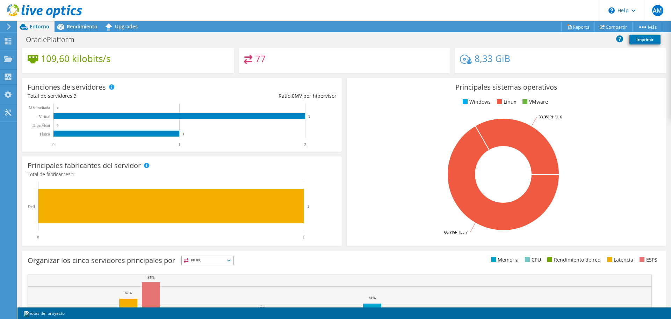
scroll to position [148, 0]
